Goal: Navigation & Orientation: Find specific page/section

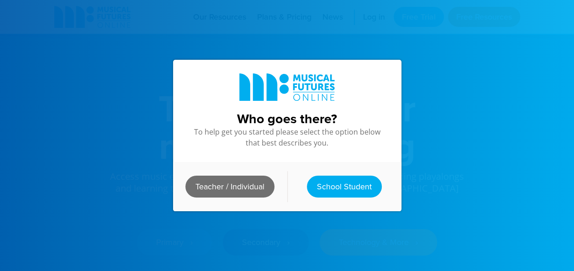
click at [224, 188] on link "Teacher / Individual" at bounding box center [229, 187] width 89 height 22
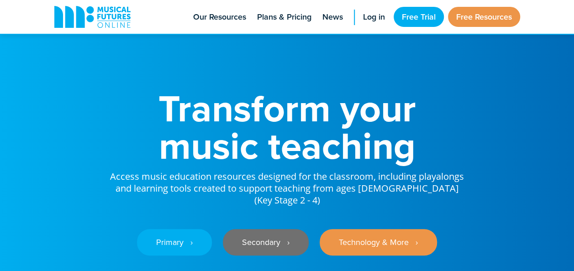
click at [268, 236] on link "Secondary ‎‏‏‎ ‎ ›" at bounding box center [266, 242] width 86 height 26
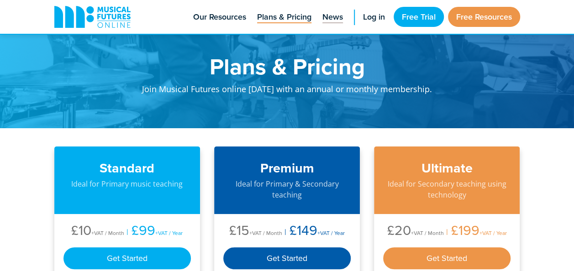
click at [327, 16] on span "News" at bounding box center [332, 17] width 21 height 12
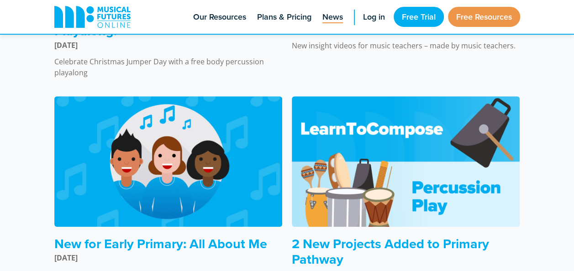
scroll to position [91, 0]
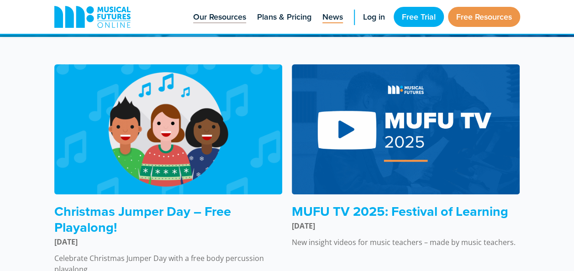
click at [221, 15] on span "Our Resources" at bounding box center [219, 17] width 53 height 12
